Goal: Transaction & Acquisition: Obtain resource

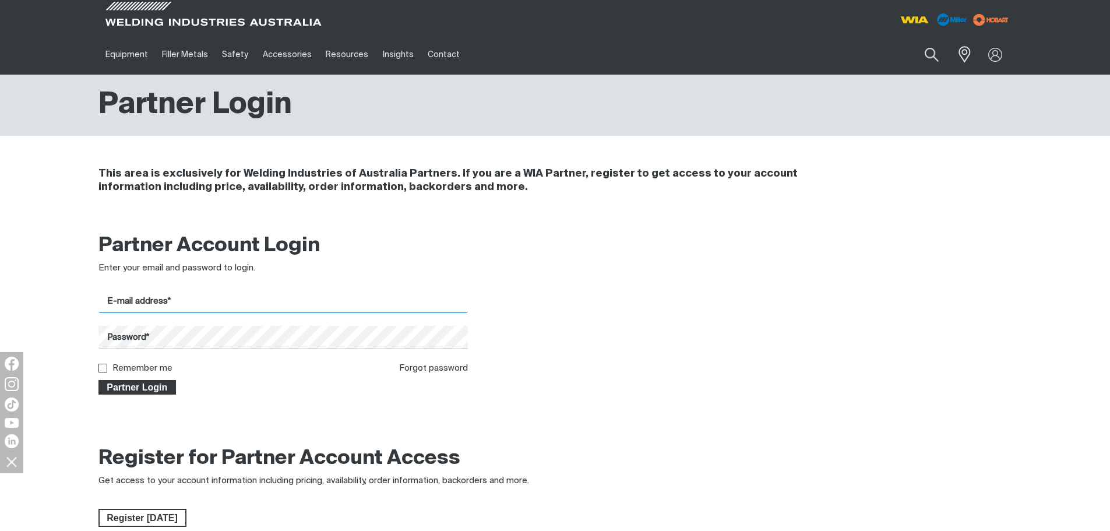
type input "[PERSON_NAME][EMAIL_ADDRESS][DOMAIN_NAME]"
click at [126, 385] on span "Partner Login" at bounding box center [138, 387] width 76 height 15
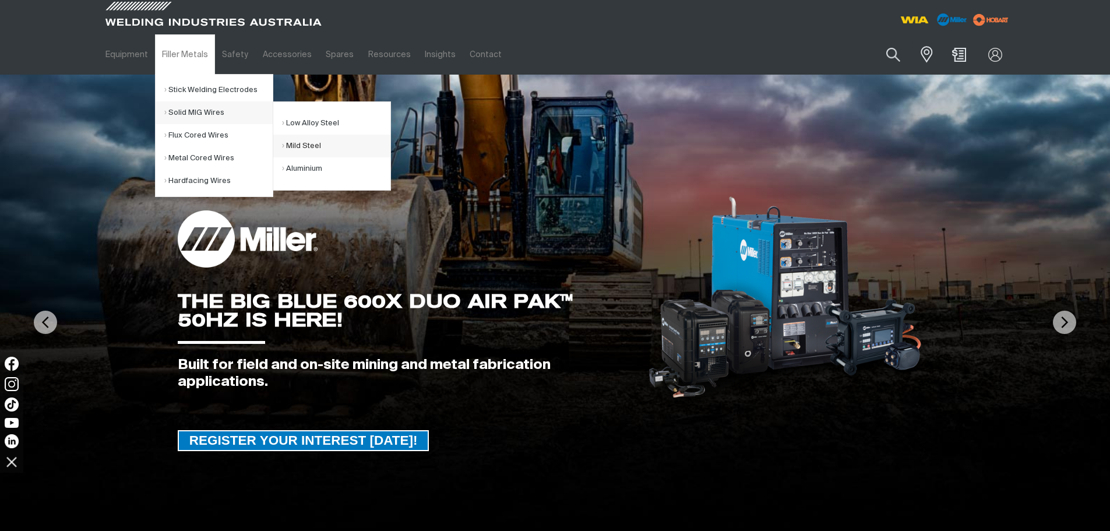
click at [299, 145] on link "Mild Steel" at bounding box center [336, 146] width 108 height 23
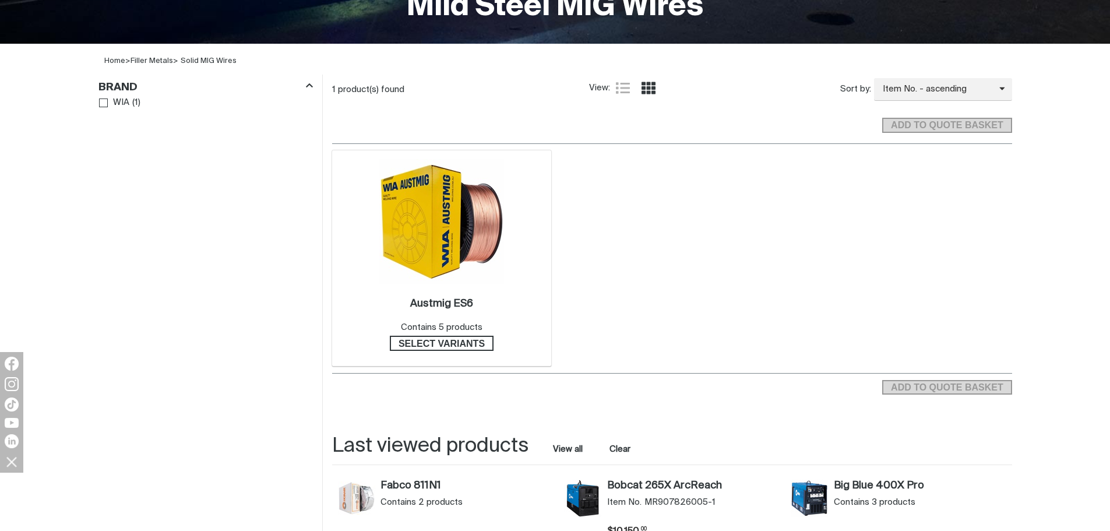
scroll to position [350, 0]
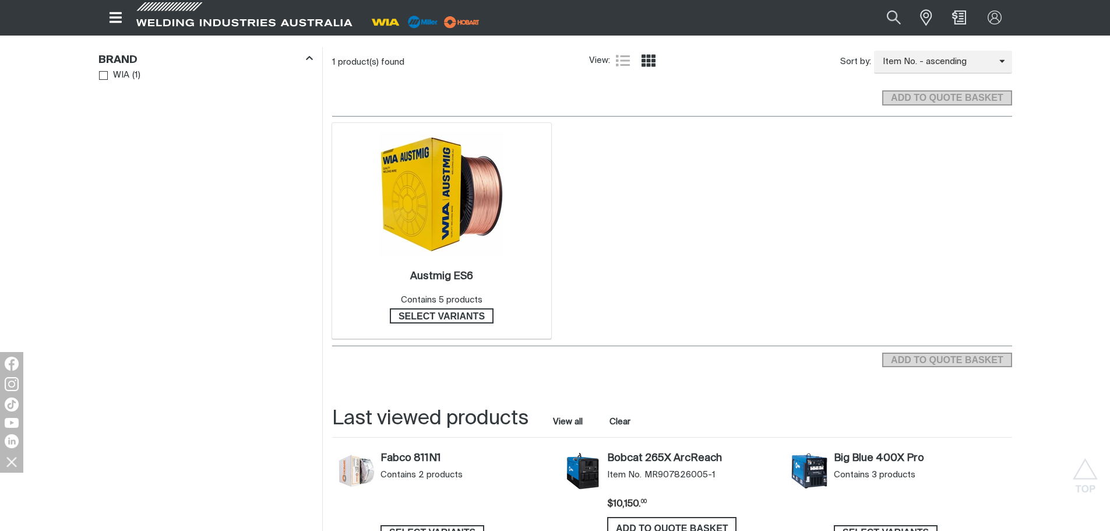
click at [433, 221] on img at bounding box center [441, 194] width 125 height 125
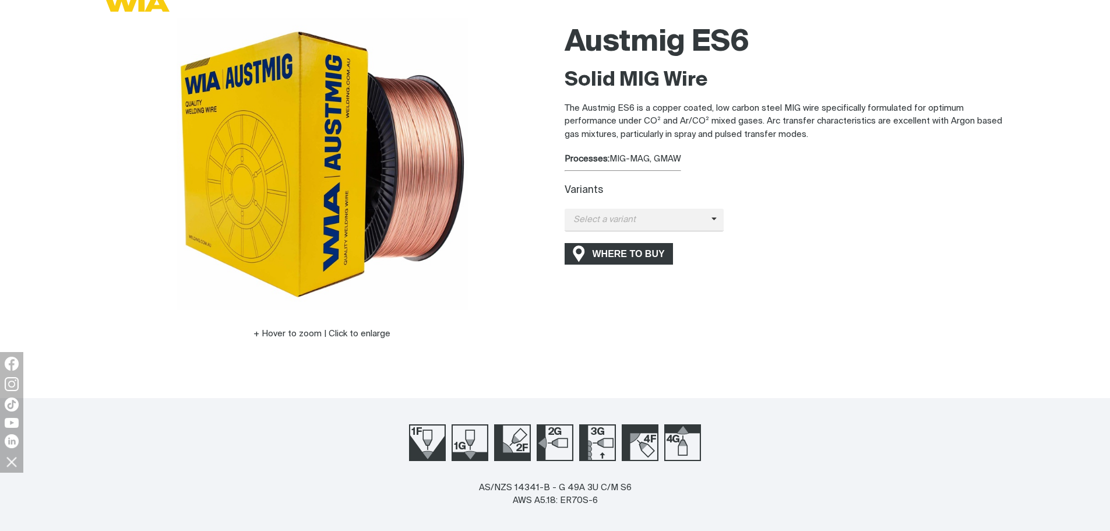
scroll to position [117, 0]
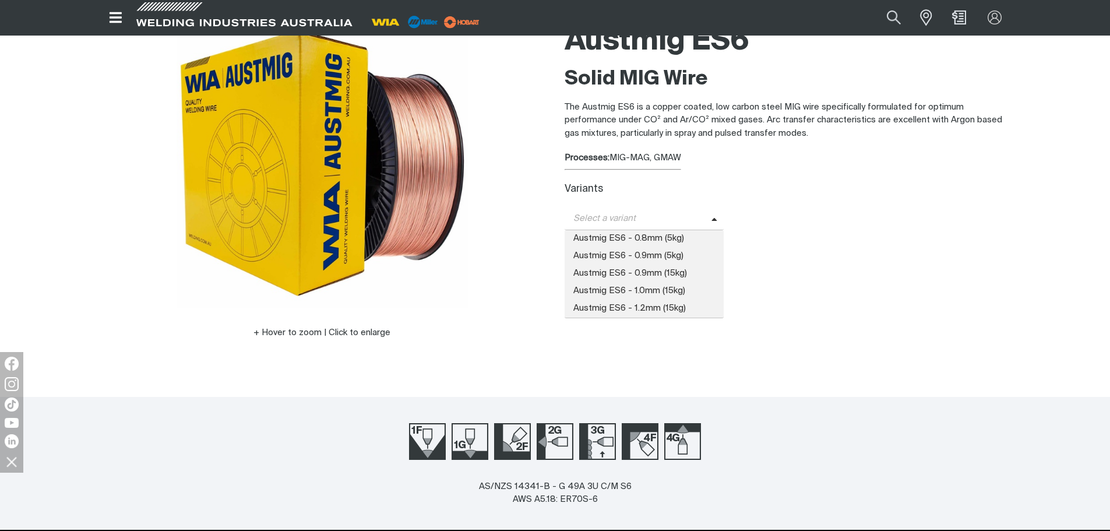
click at [597, 218] on span "Select a variant" at bounding box center [638, 218] width 147 height 13
click at [586, 274] on span "Austmig ES6 - 0.9mm (15kg)" at bounding box center [645, 273] width 160 height 17
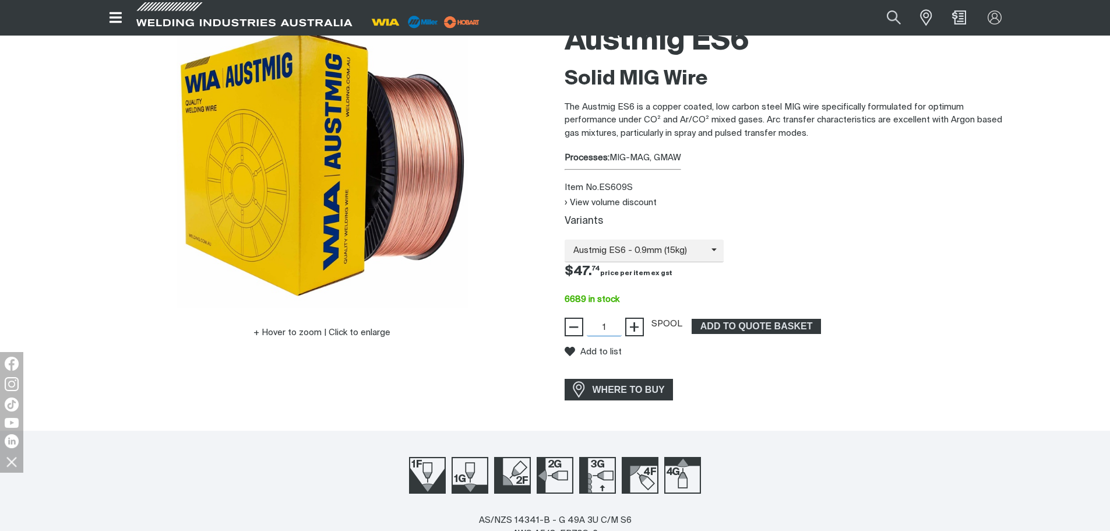
click at [595, 326] on input "1" at bounding box center [604, 327] width 35 height 19
type input "72"
click at [727, 325] on span "ADD TO QUOTE BASKET" at bounding box center [756, 326] width 127 height 15
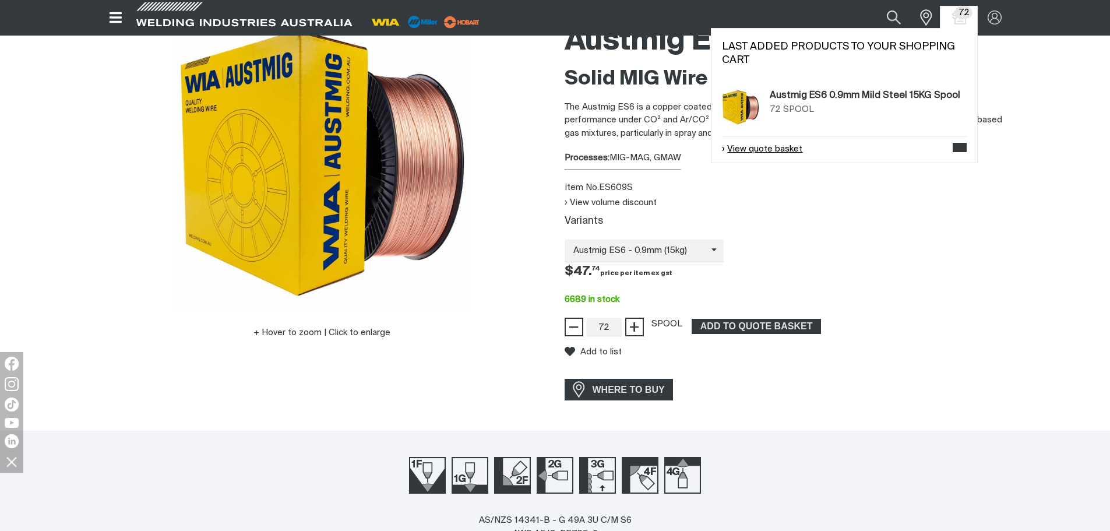
click at [773, 147] on link "View quote basket" at bounding box center [762, 149] width 80 height 13
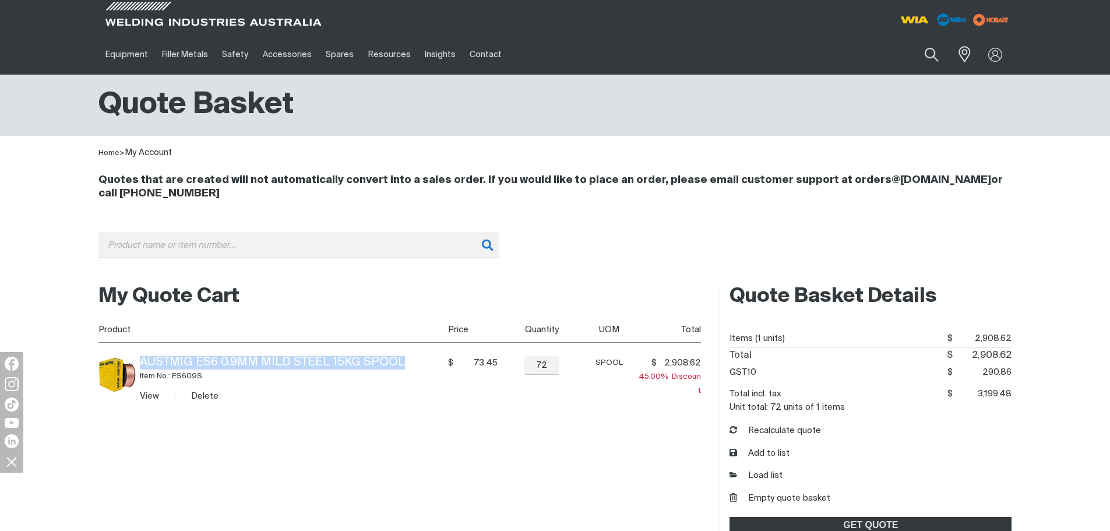
drag, startPoint x: 401, startPoint y: 362, endPoint x: 140, endPoint y: 355, distance: 261.1
click at [140, 355] on td "Austmig ES6 0.9mm Mild Steel 15KG Spool Item No.: ES609S View Delete" at bounding box center [290, 379] width 308 height 73
copy link "Austmig ES6 0.9mm Mild Steel 15KG Spool"
click at [199, 394] on button "Delete" at bounding box center [204, 395] width 27 height 13
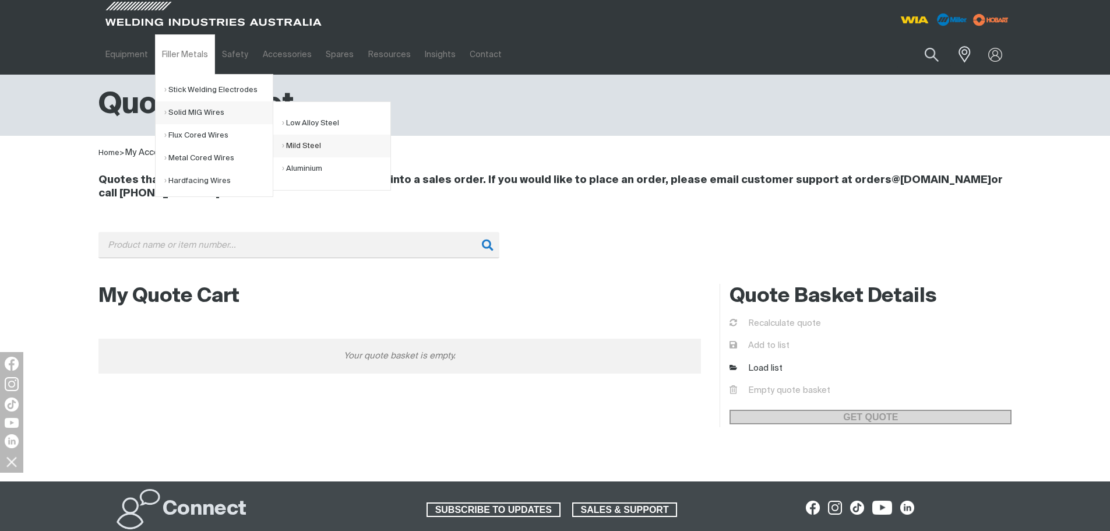
click at [294, 145] on link "Mild Steel" at bounding box center [336, 146] width 108 height 23
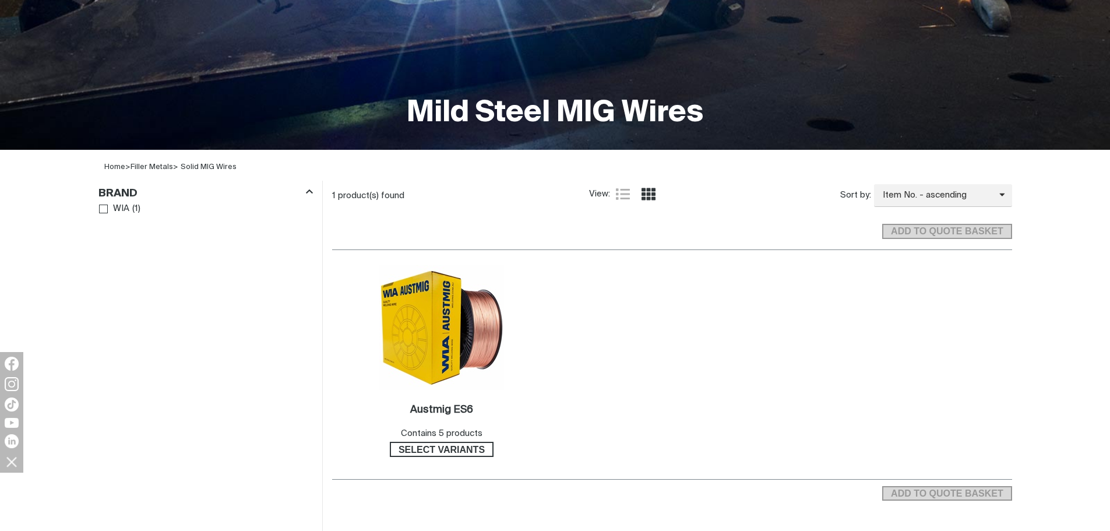
scroll to position [291, 0]
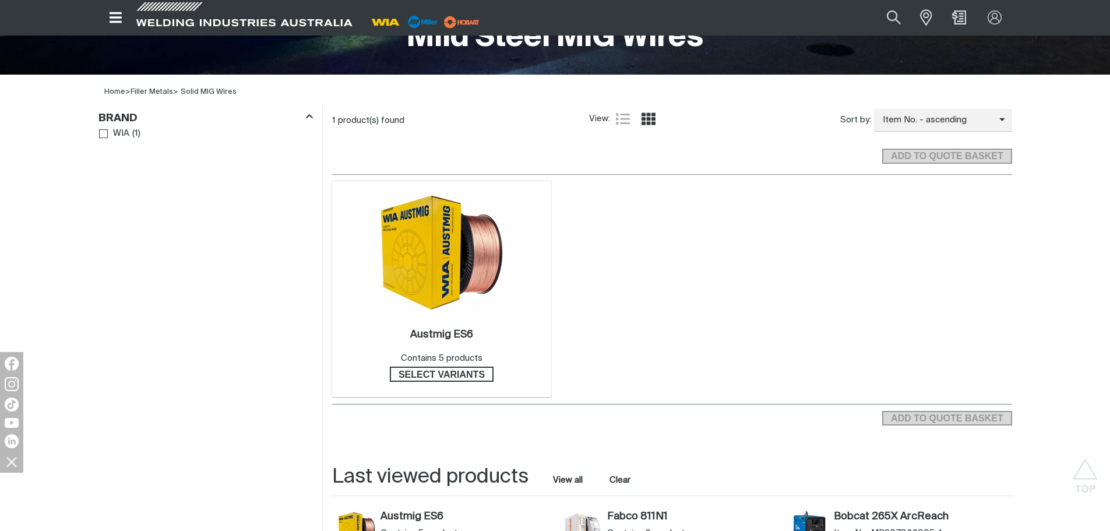
click at [461, 279] on img at bounding box center [441, 252] width 125 height 125
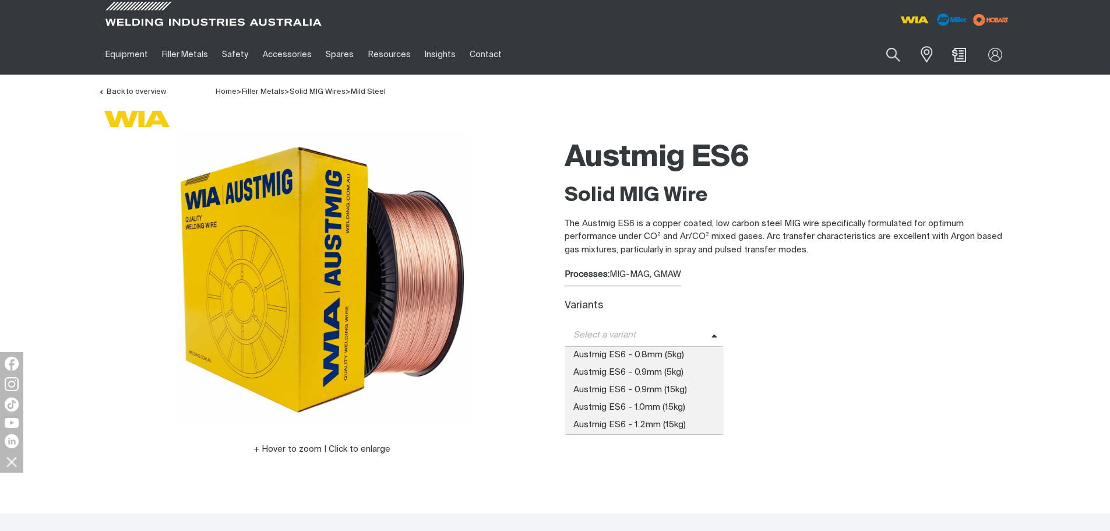
click at [616, 330] on span "Select a variant" at bounding box center [638, 335] width 147 height 13
click at [608, 392] on span "Austmig ES6 - 0.9mm (15kg)" at bounding box center [645, 390] width 160 height 17
